Goal: Register for event/course

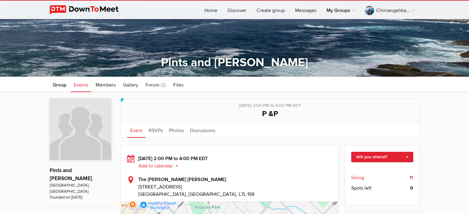
scroll to position [121, 0]
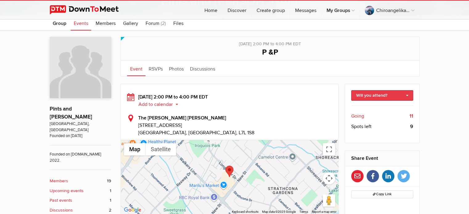
click at [371, 93] on link "Will you attend?" at bounding box center [382, 95] width 62 height 10
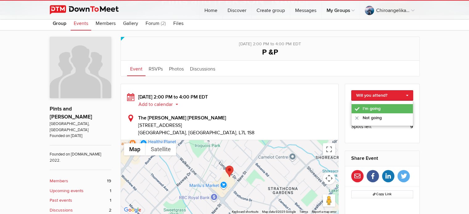
click at [375, 110] on link "I'm going" at bounding box center [382, 108] width 61 height 9
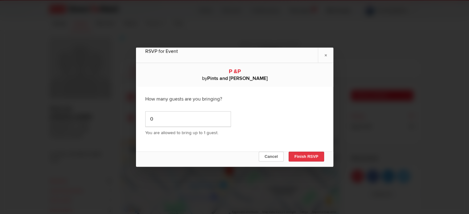
click at [311, 154] on button "Finish RSVP" at bounding box center [305, 157] width 35 height 10
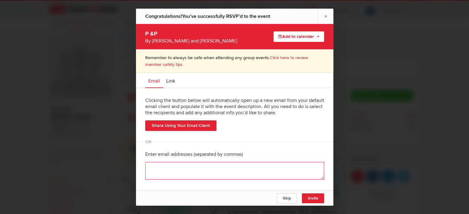
click at [158, 169] on textarea at bounding box center [234, 171] width 179 height 18
click at [238, 164] on textarea at bounding box center [234, 172] width 179 height 21
type textarea "w"
click at [316, 200] on span "Invite" at bounding box center [313, 198] width 10 height 5
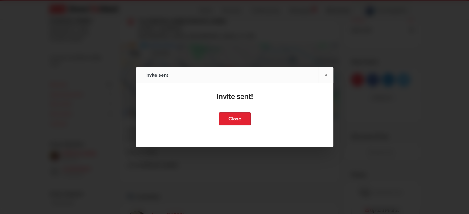
scroll to position [245, 0]
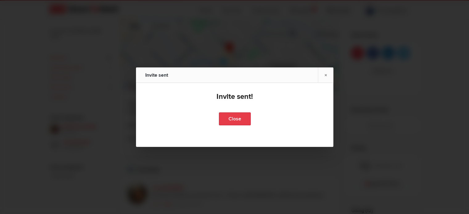
click at [238, 117] on link "Close" at bounding box center [235, 119] width 32 height 13
